Goal: Transaction & Acquisition: Book appointment/travel/reservation

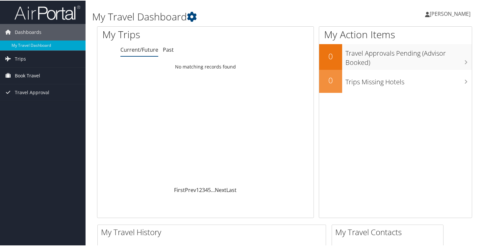
click at [38, 74] on span "Book Travel" at bounding box center [27, 75] width 25 height 16
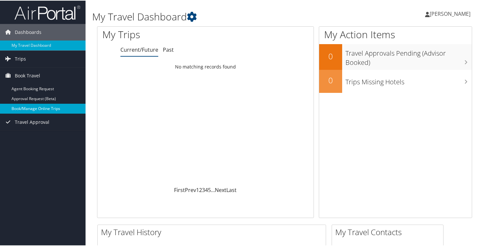
click at [32, 106] on link "Book/Manage Online Trips" at bounding box center [43, 108] width 86 height 10
